Goal: Task Accomplishment & Management: Complete application form

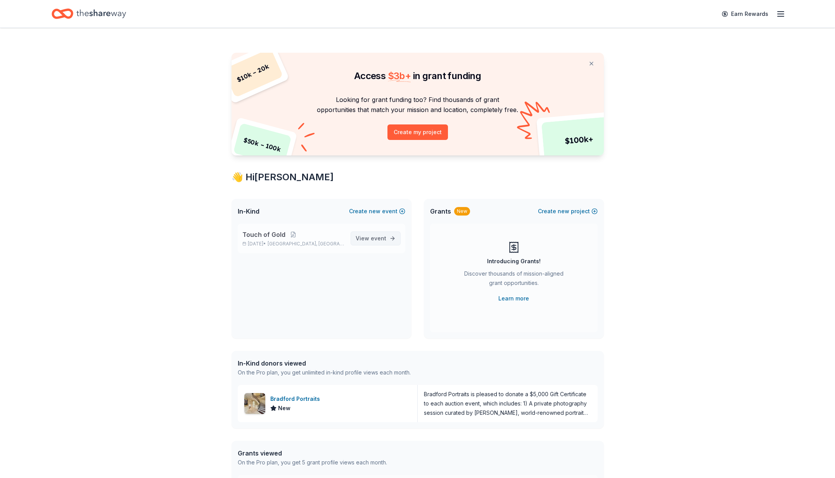
scroll to position [3, 0]
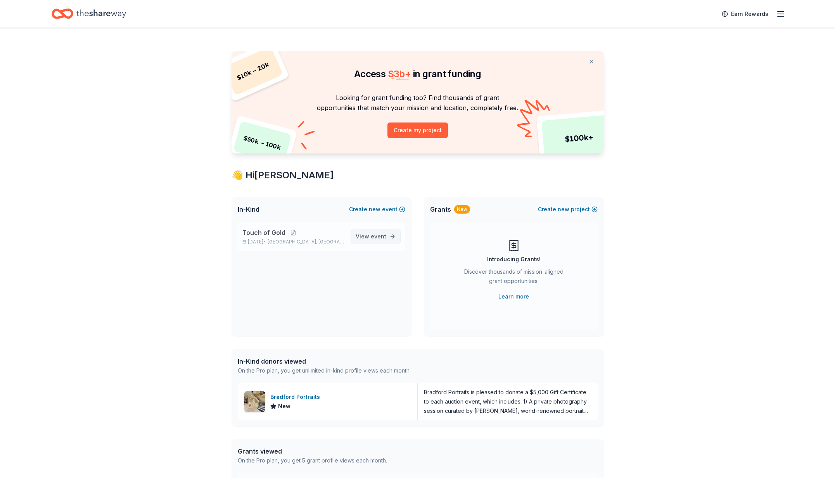
click at [372, 239] on span "View event" at bounding box center [371, 236] width 31 height 9
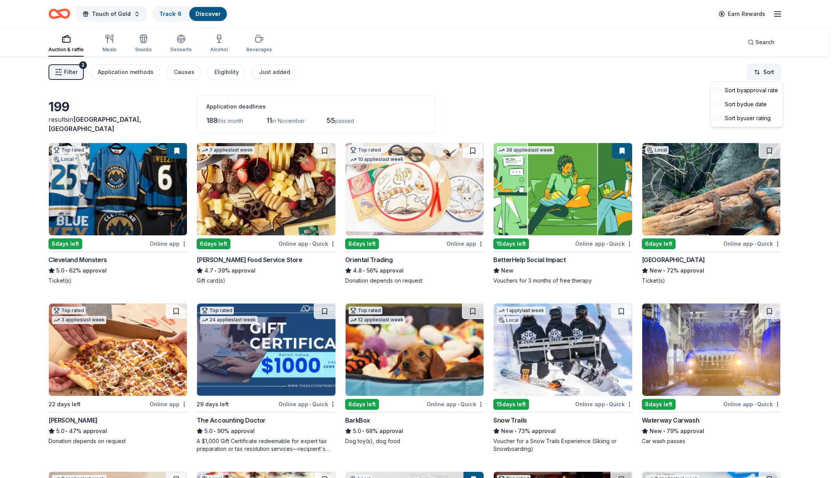
click at [769, 70] on html "Touch of Gold Track · 6 Discover Earn Rewards Auction & raffle Meals Snacks Des…" at bounding box center [417, 239] width 835 height 478
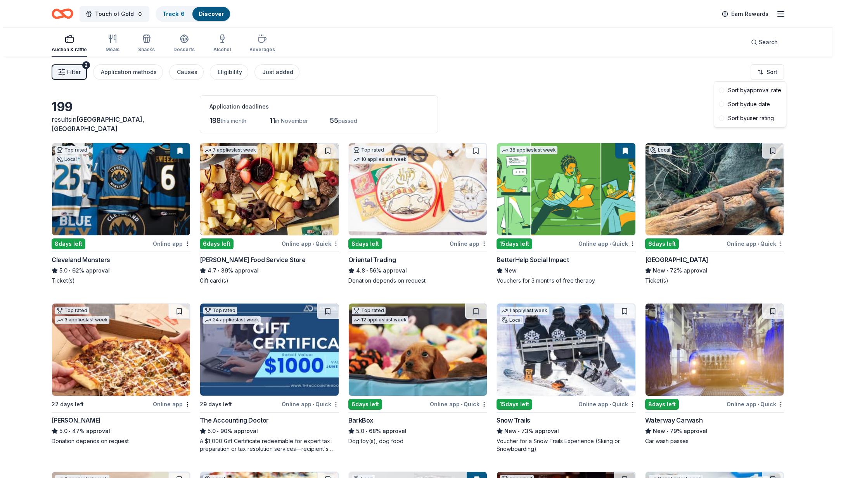
scroll to position [2, 0]
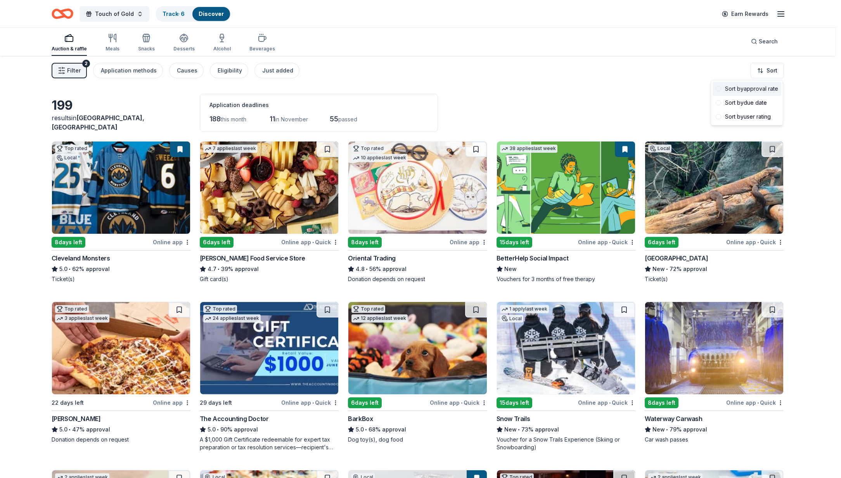
click at [750, 92] on div "Sort by approval rate" at bounding box center [747, 89] width 69 height 14
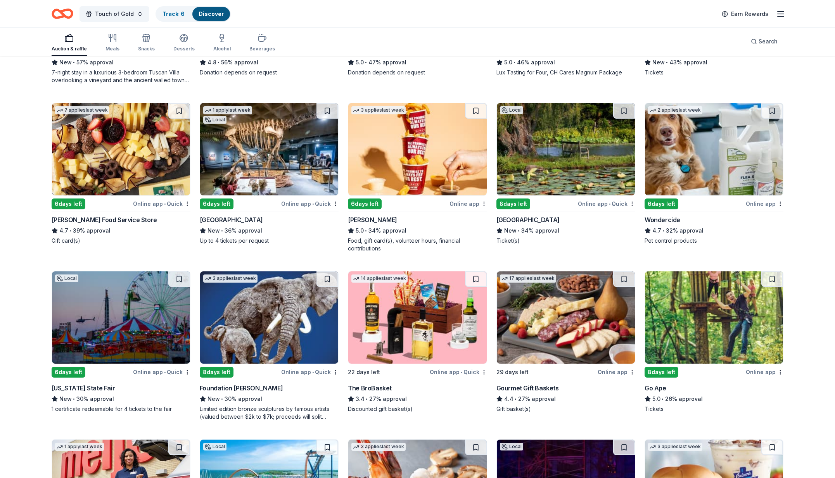
scroll to position [546, 0]
click at [127, 341] on img at bounding box center [121, 317] width 138 height 92
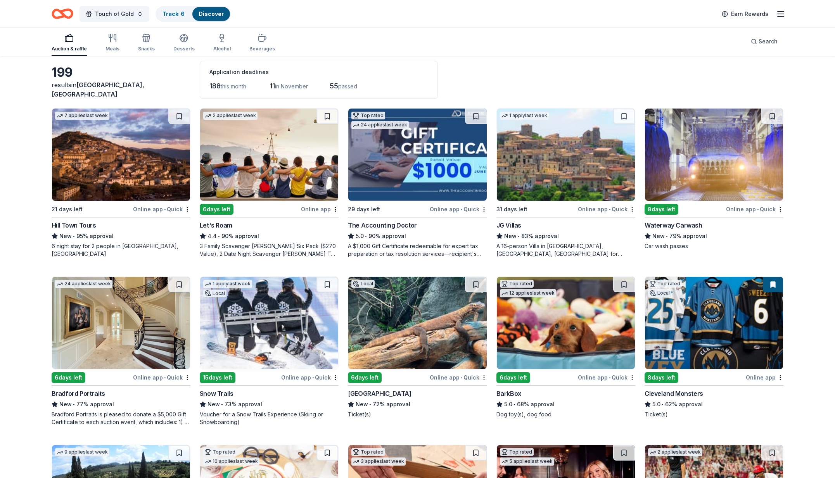
scroll to position [0, 0]
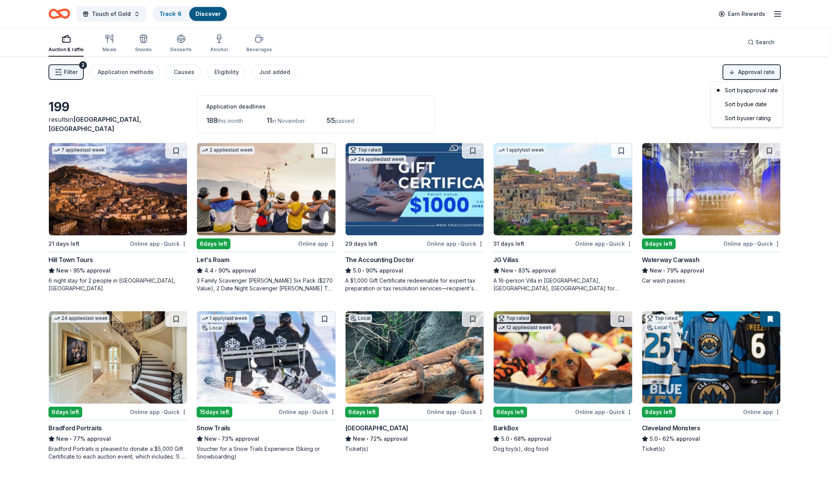
click at [750, 73] on html "Touch of Gold Track · 6 Discover Earn Rewards Auction & raffle Meals Snacks Des…" at bounding box center [417, 239] width 835 height 478
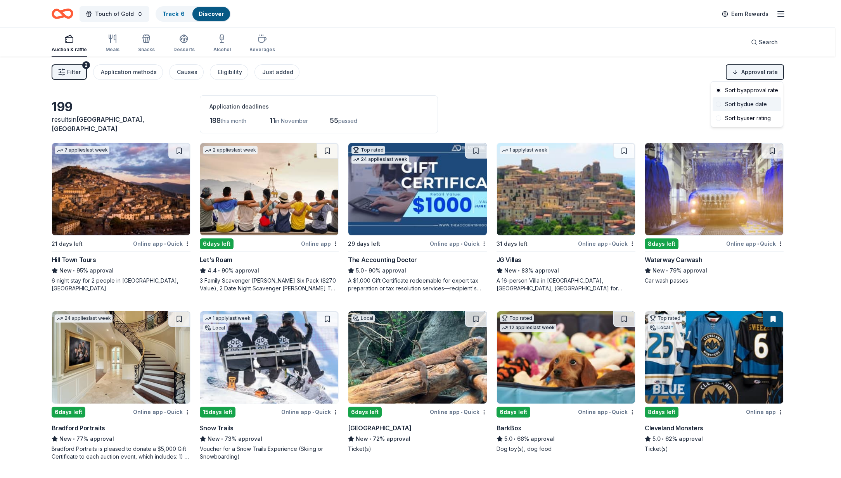
click at [735, 104] on div "Sort by due date" at bounding box center [747, 104] width 69 height 14
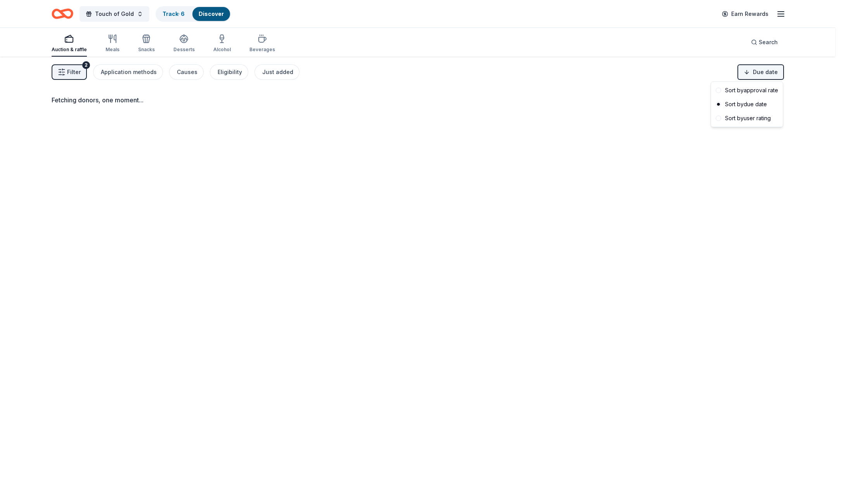
click at [758, 75] on html "Touch of Gold Track · 6 Discover Earn Rewards Auction & raffle Meals Snacks Des…" at bounding box center [420, 239] width 841 height 478
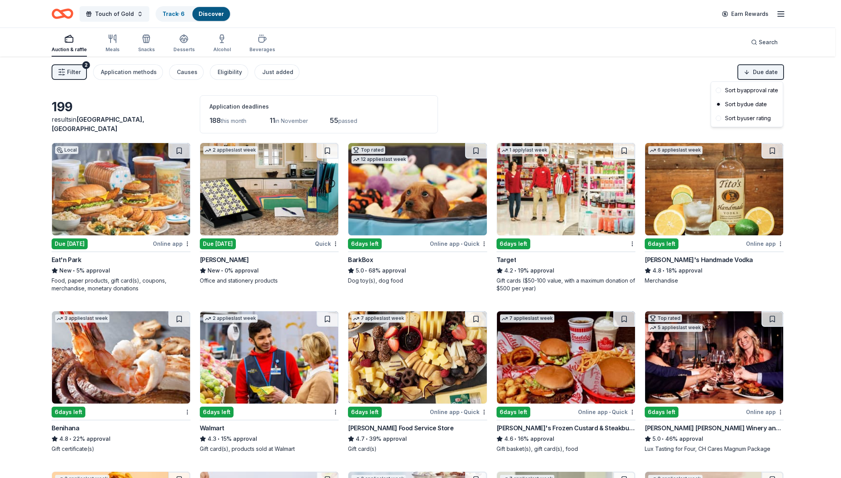
click at [663, 75] on html "Touch of Gold Track · 6 Discover Earn Rewards Auction & raffle Meals Snacks Des…" at bounding box center [420, 239] width 841 height 478
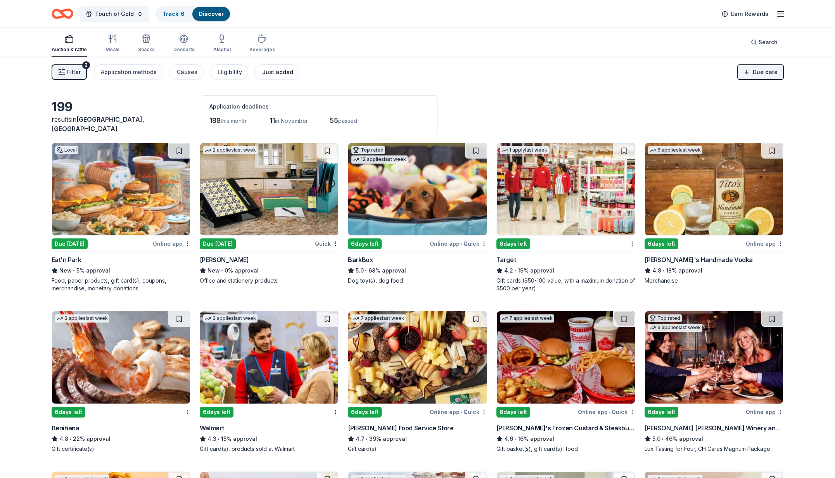
click at [270, 75] on div "Just added" at bounding box center [277, 72] width 31 height 9
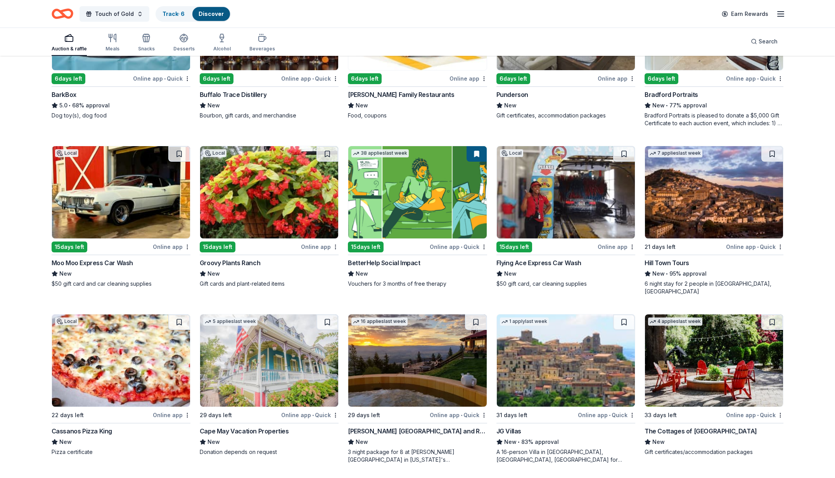
scroll to position [149, 0]
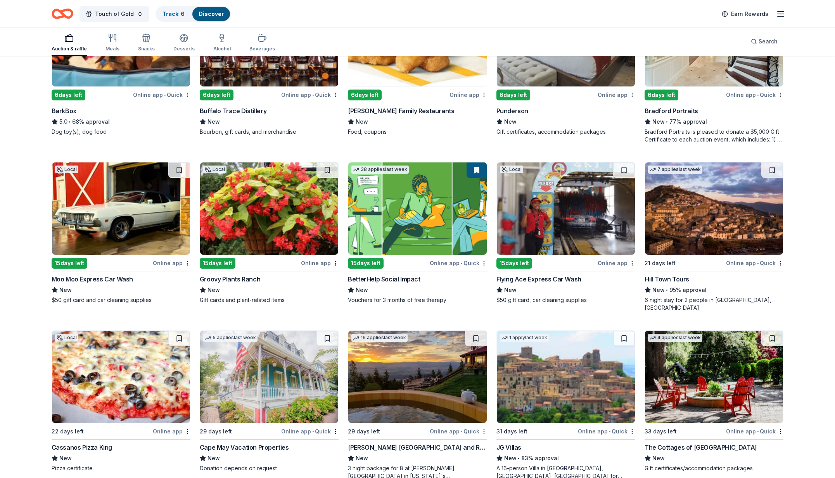
click at [111, 218] on img at bounding box center [121, 209] width 138 height 92
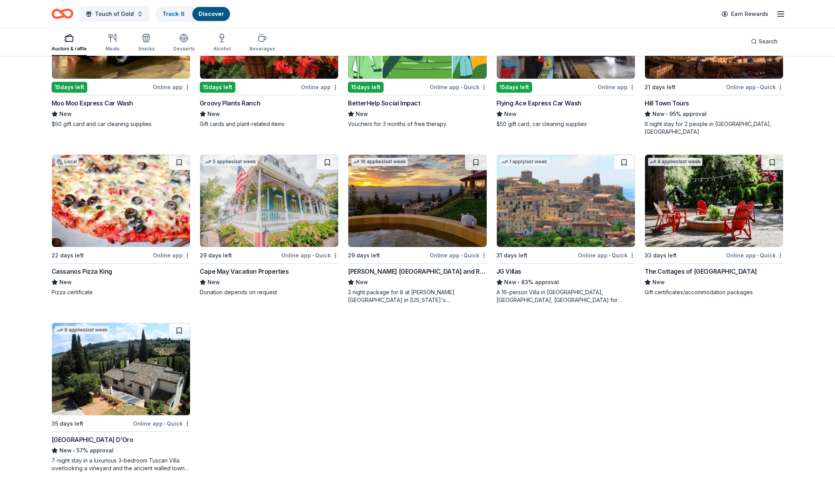
scroll to position [325, 0]
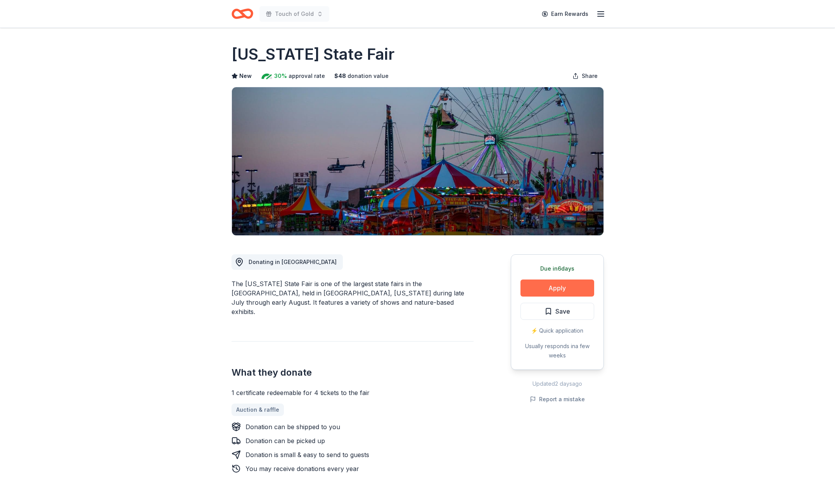
click at [567, 283] on button "Apply" at bounding box center [558, 288] width 74 height 17
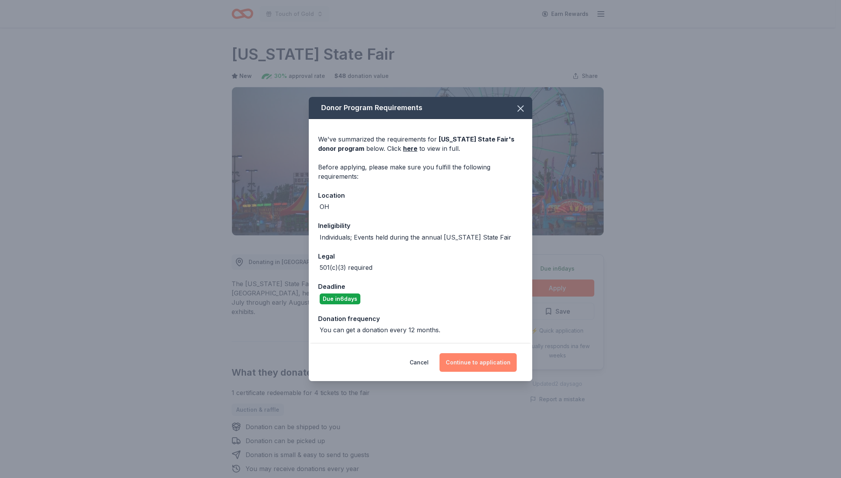
click at [465, 363] on button "Continue to application" at bounding box center [478, 362] width 77 height 19
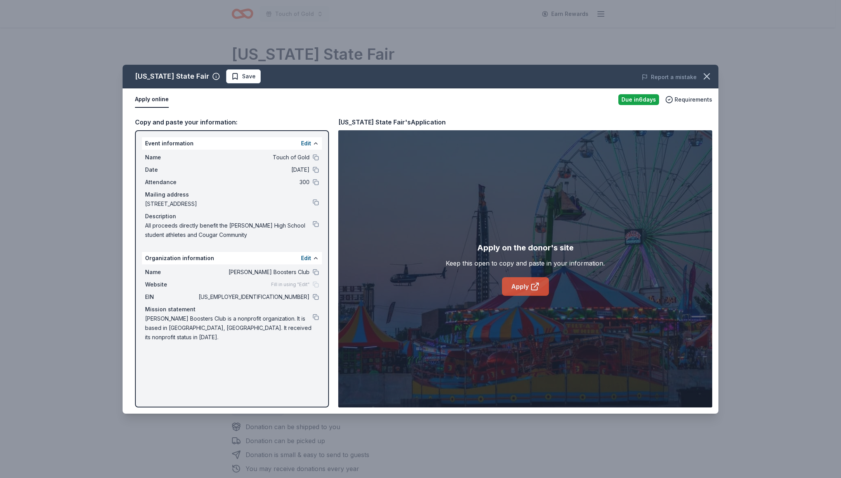
click at [514, 293] on link "Apply" at bounding box center [525, 286] width 47 height 19
click at [315, 223] on button at bounding box center [316, 224] width 6 height 6
click at [707, 74] on icon "button" at bounding box center [706, 76] width 11 height 11
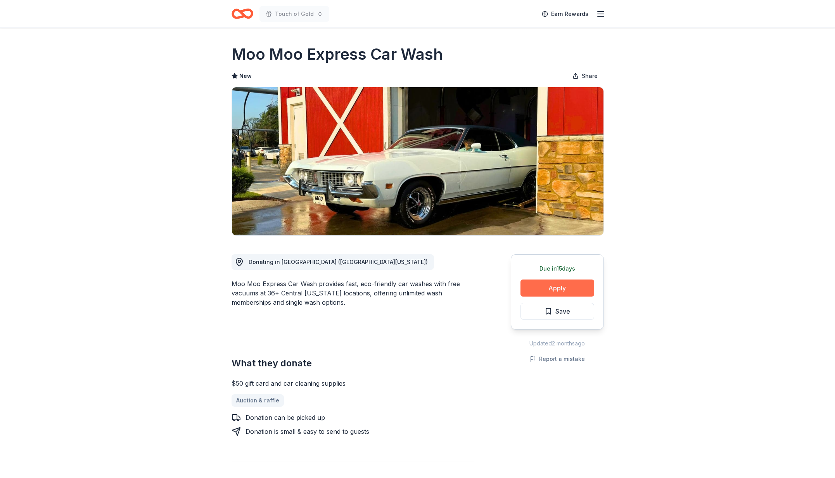
click at [550, 288] on button "Apply" at bounding box center [558, 288] width 74 height 17
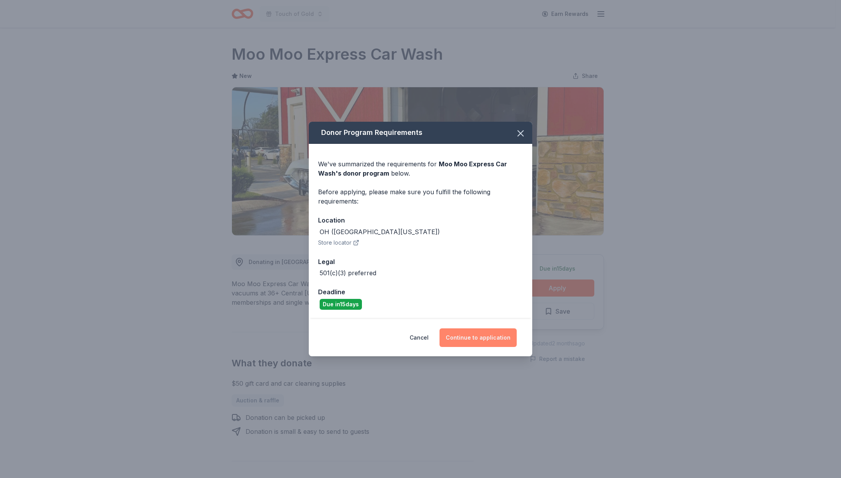
click at [480, 334] on button "Continue to application" at bounding box center [478, 338] width 77 height 19
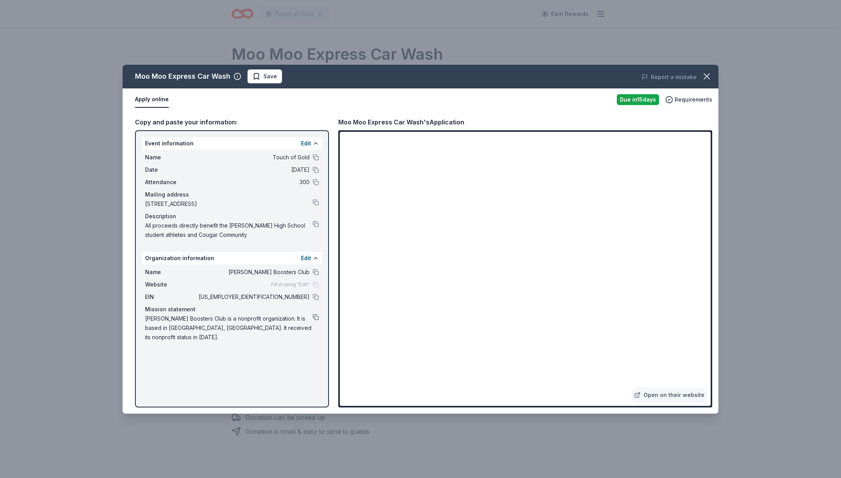
click at [316, 317] on button at bounding box center [316, 317] width 6 height 6
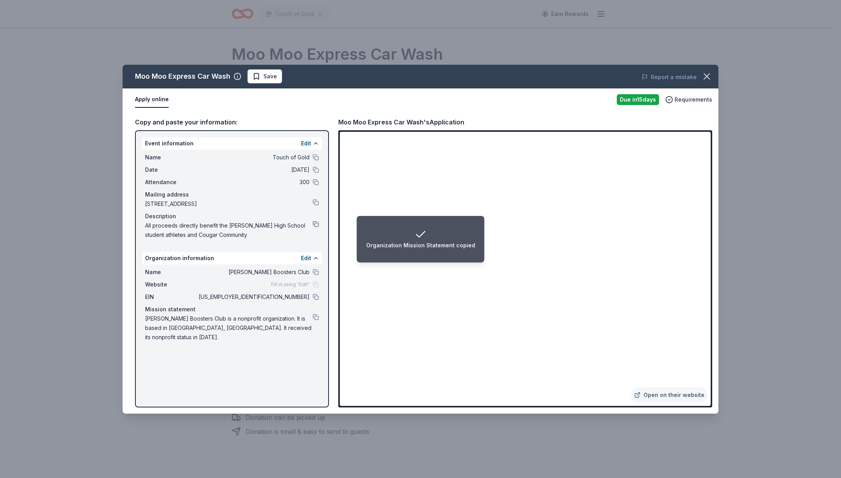
click at [317, 222] on button at bounding box center [316, 224] width 6 height 6
click at [705, 73] on icon "button" at bounding box center [706, 76] width 11 height 11
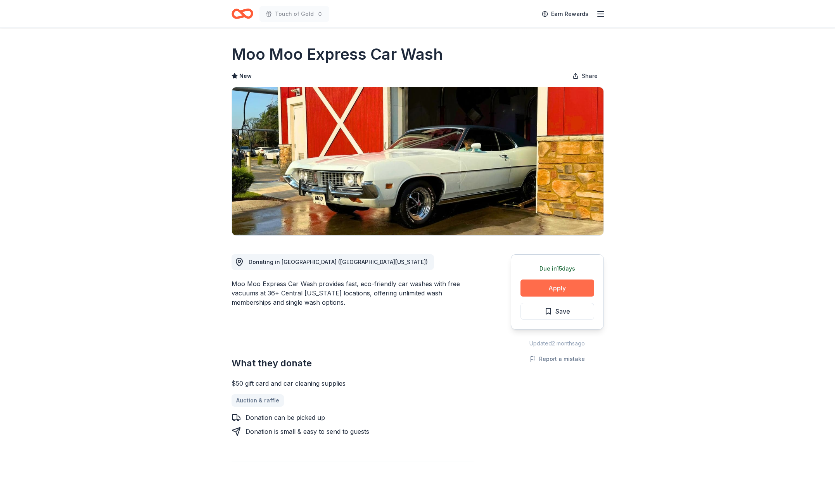
click at [539, 287] on button "Apply" at bounding box center [558, 288] width 74 height 17
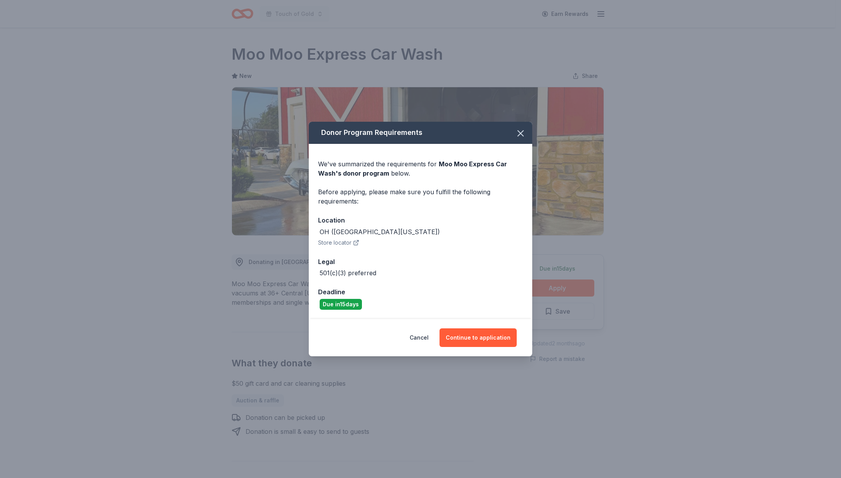
drag, startPoint x: 522, startPoint y: 137, endPoint x: 418, endPoint y: 125, distance: 105.0
click at [522, 137] on icon "button" at bounding box center [520, 133] width 11 height 11
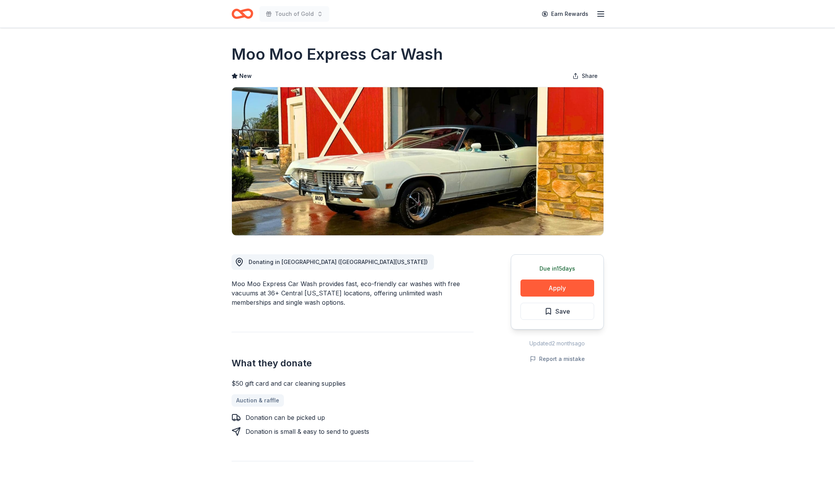
click at [243, 9] on icon "Home" at bounding box center [243, 14] width 22 height 18
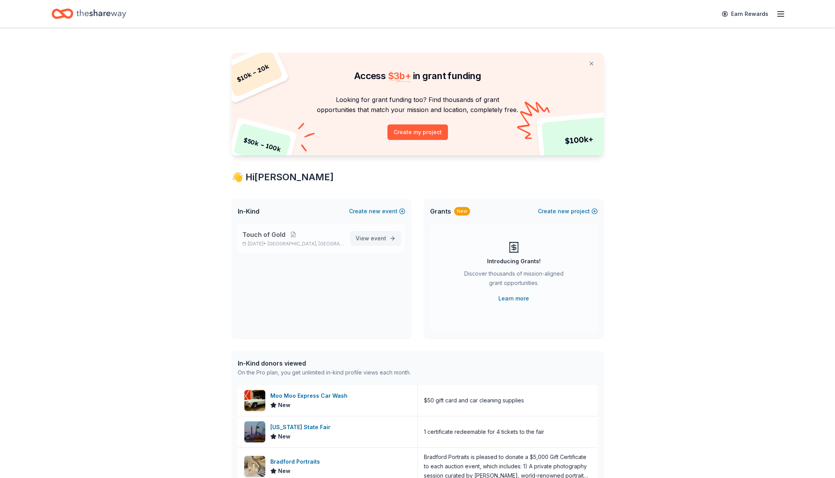
click at [371, 239] on span "View event" at bounding box center [371, 238] width 31 height 9
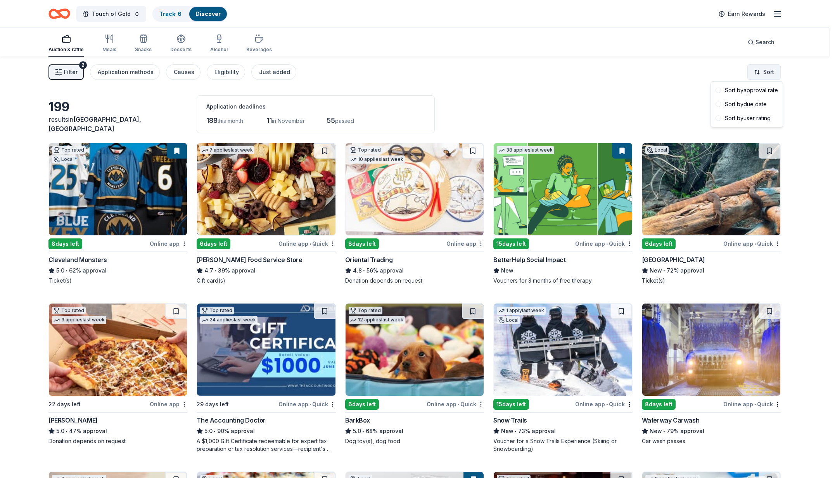
click at [759, 66] on html "Touch of Gold Track · 6 Discover Earn Rewards Auction & raffle Meals Snacks Des…" at bounding box center [417, 239] width 835 height 478
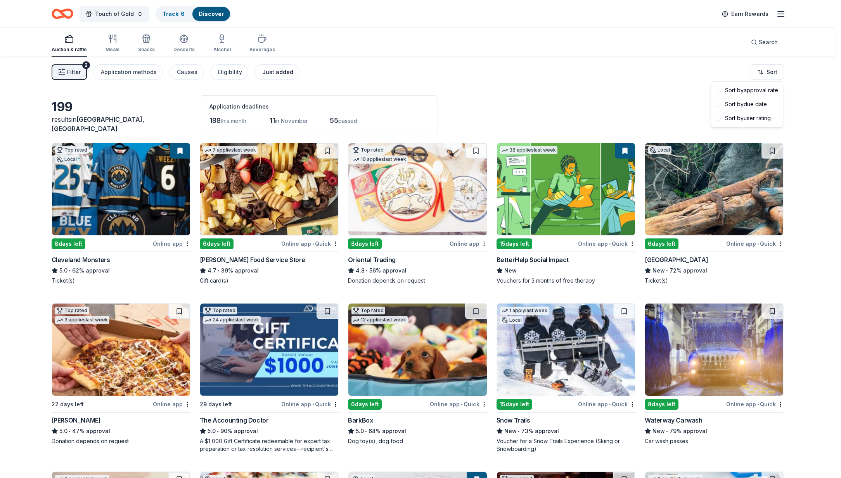
click at [280, 73] on html "Touch of Gold Track · 6 Discover Earn Rewards Auction & raffle Meals Snacks Des…" at bounding box center [420, 239] width 841 height 478
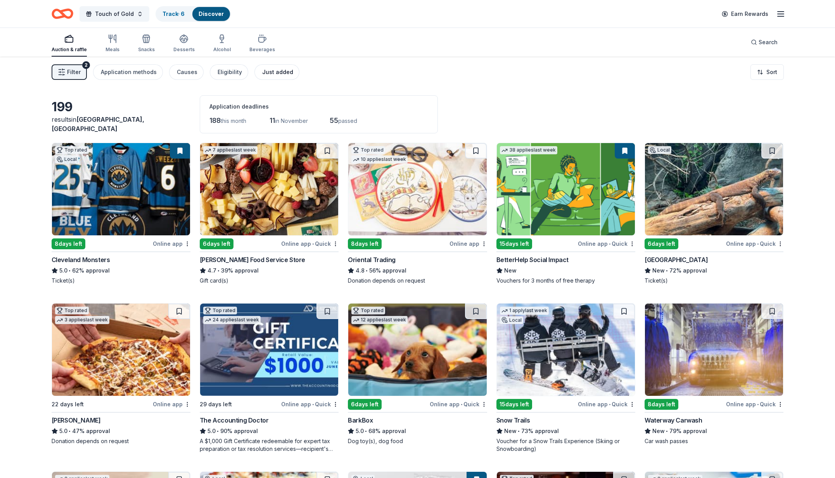
click at [280, 73] on div "Just added" at bounding box center [277, 72] width 31 height 9
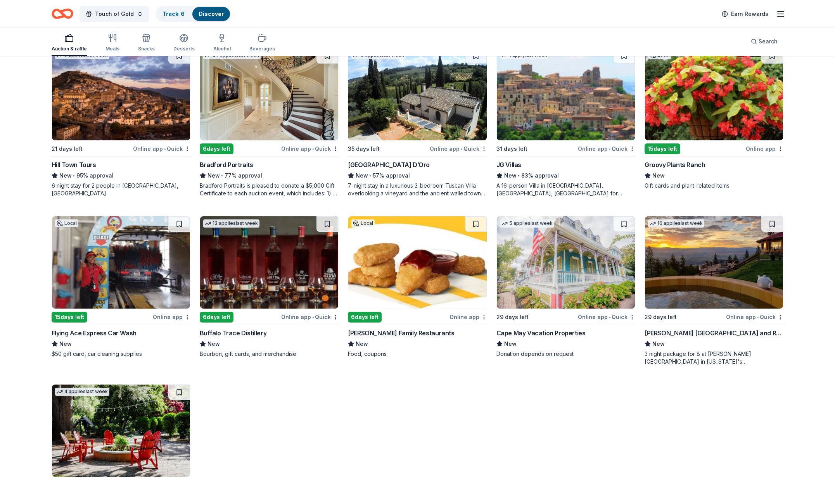
scroll to position [256, 0]
click at [270, 275] on img at bounding box center [269, 262] width 138 height 92
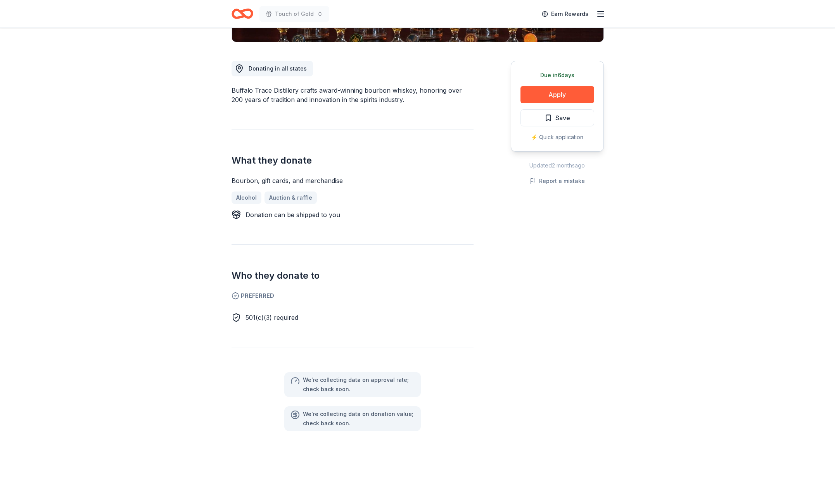
scroll to position [197, 0]
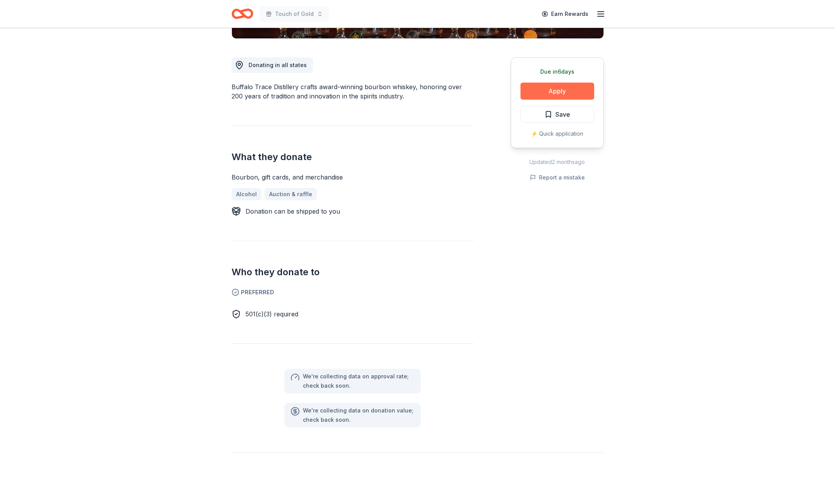
click at [541, 92] on button "Apply" at bounding box center [558, 91] width 74 height 17
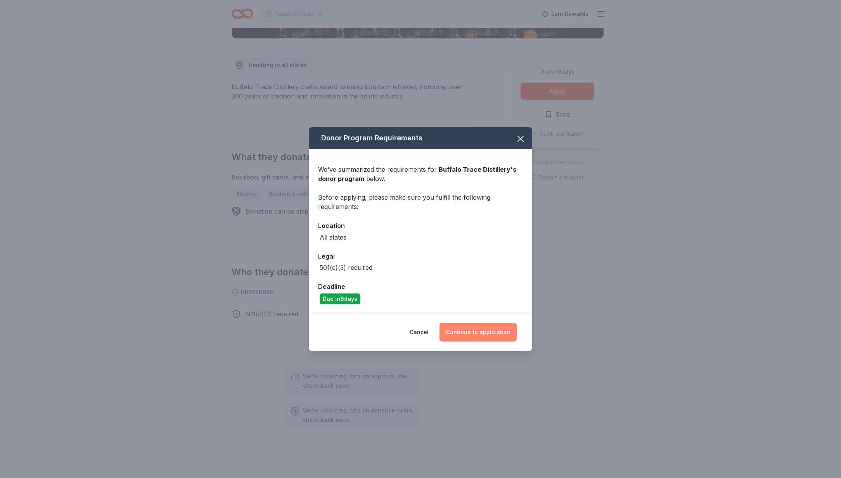
click at [480, 334] on button "Continue to application" at bounding box center [478, 332] width 77 height 19
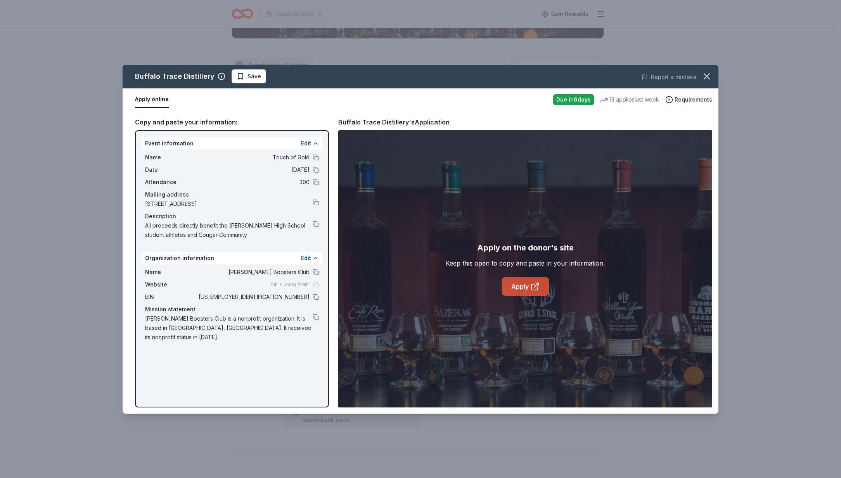
click at [522, 289] on link "Apply" at bounding box center [525, 286] width 47 height 19
click at [706, 79] on icon "button" at bounding box center [706, 76] width 11 height 11
